Goal: Find specific page/section: Find specific page/section

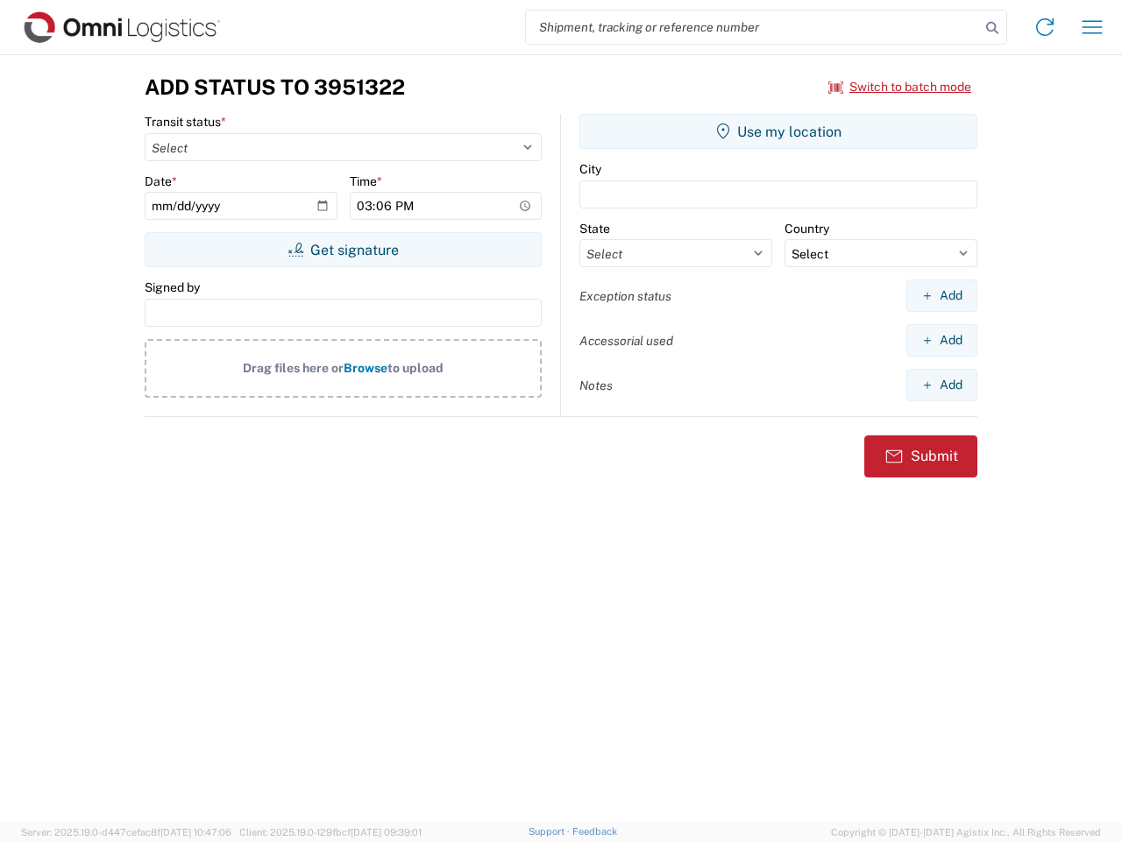
click at [753, 27] on input "search" at bounding box center [753, 27] width 454 height 33
click at [992, 28] on icon at bounding box center [992, 28] width 25 height 25
click at [1045, 27] on icon at bounding box center [1045, 27] width 28 height 28
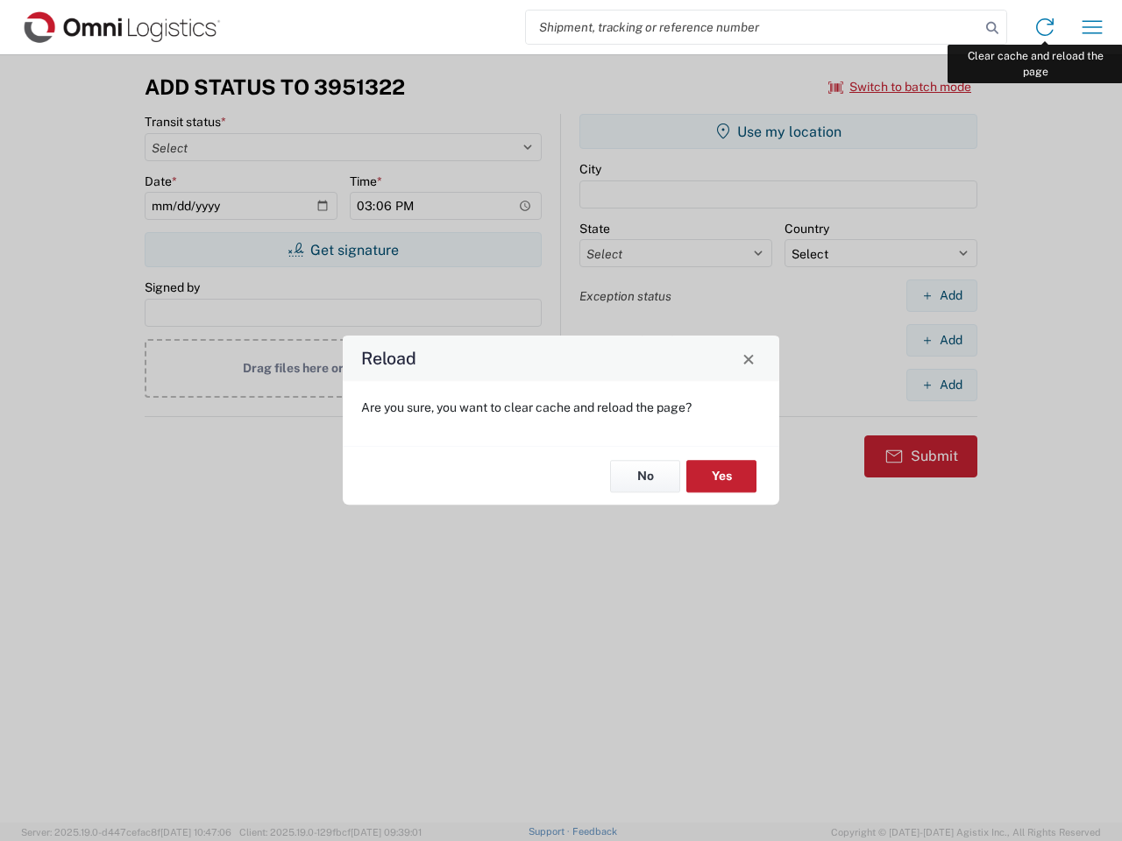
click at [1092, 27] on div "Reload Are you sure, you want to clear cache and reload the page? No Yes" at bounding box center [561, 420] width 1122 height 841
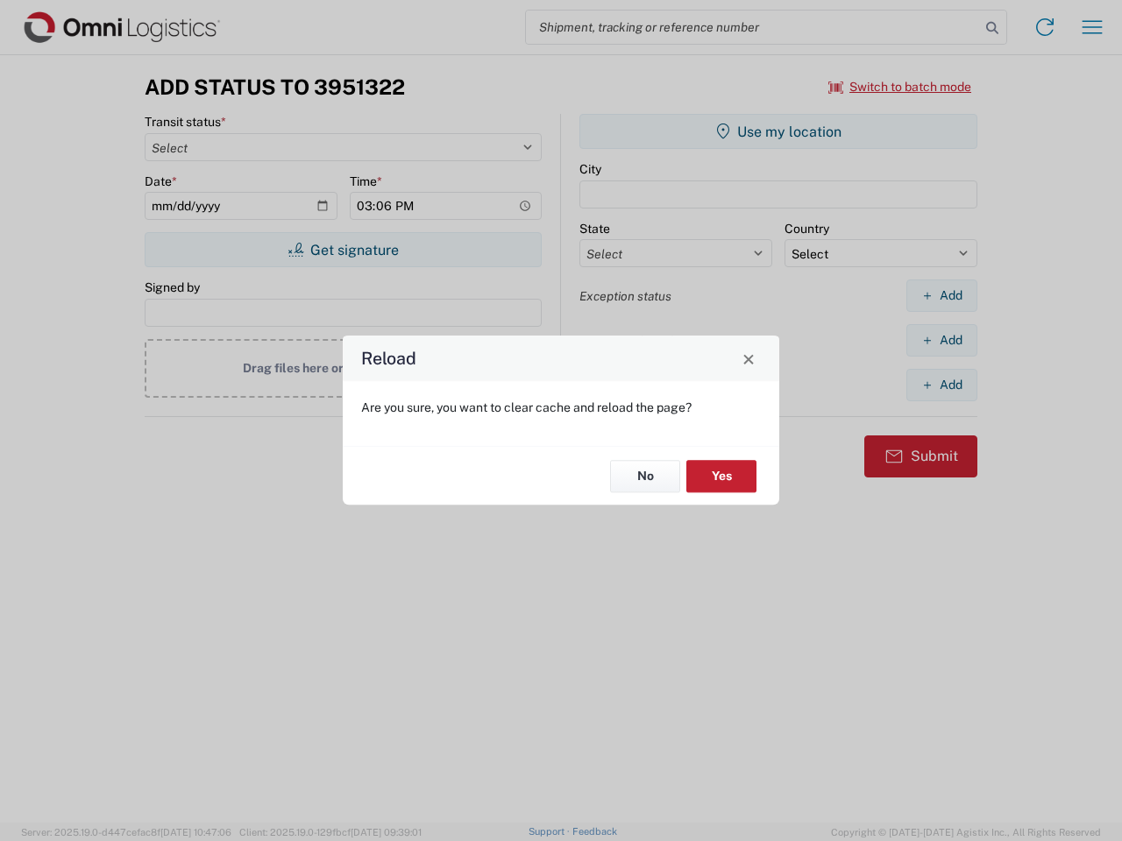
click at [900, 87] on div "Reload Are you sure, you want to clear cache and reload the page? No Yes" at bounding box center [561, 420] width 1122 height 841
click at [343, 250] on div "Reload Are you sure, you want to clear cache and reload the page? No Yes" at bounding box center [561, 420] width 1122 height 841
click at [778, 131] on div "Reload Are you sure, you want to clear cache and reload the page? No Yes" at bounding box center [561, 420] width 1122 height 841
click at [941, 295] on div "Reload Are you sure, you want to clear cache and reload the page? No Yes" at bounding box center [561, 420] width 1122 height 841
click at [941, 340] on div "Reload Are you sure, you want to clear cache and reload the page? No Yes" at bounding box center [561, 420] width 1122 height 841
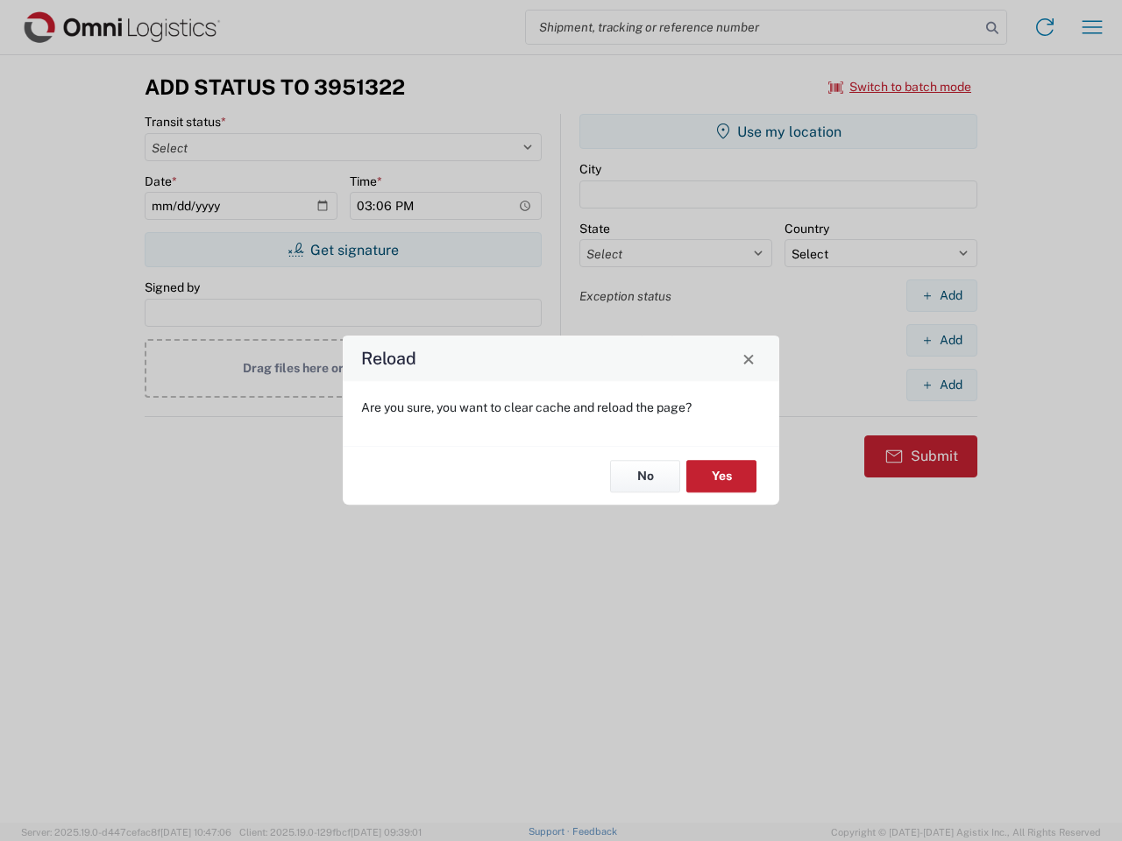
click at [941, 385] on div "Reload Are you sure, you want to clear cache and reload the page? No Yes" at bounding box center [561, 420] width 1122 height 841
